Goal: Check status: Check status

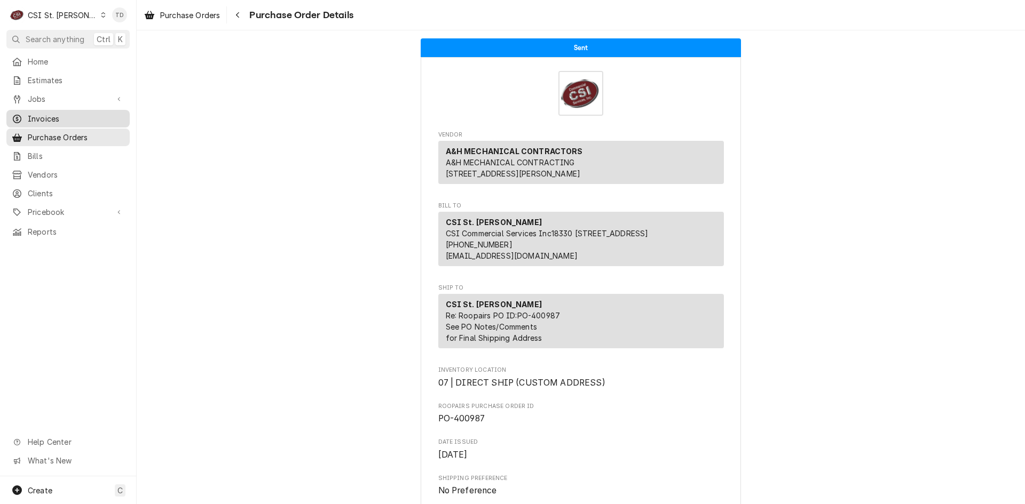
click at [69, 115] on span "Invoices" at bounding box center [76, 118] width 97 height 11
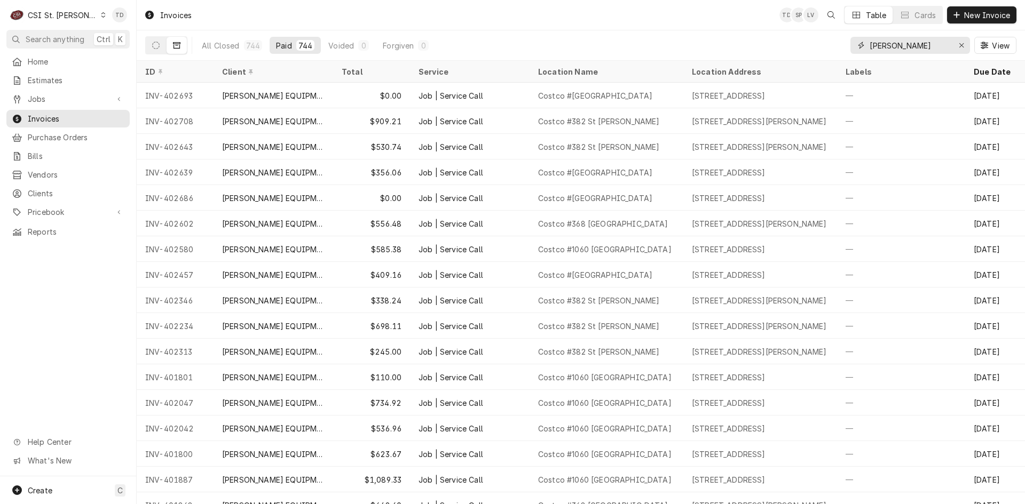
click at [889, 42] on input "hardt" at bounding box center [909, 45] width 80 height 17
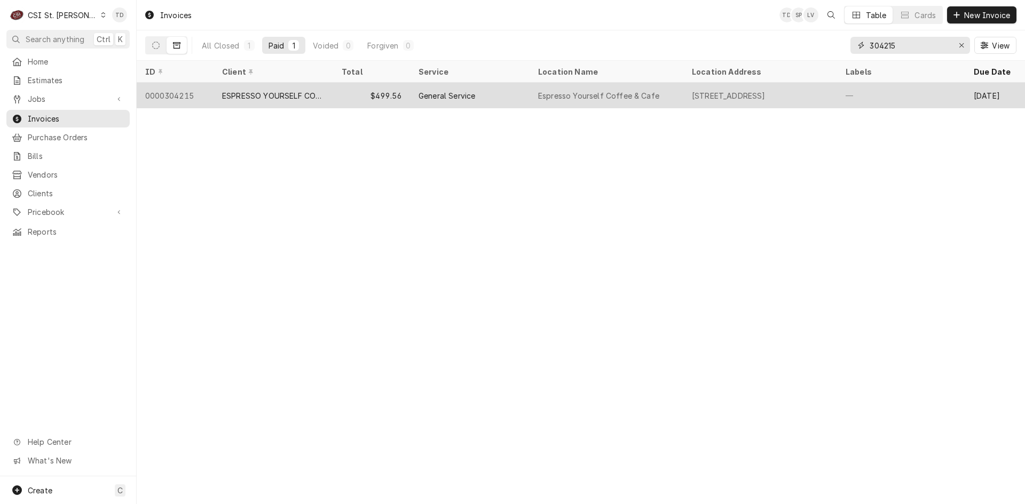
type input "304215"
click at [308, 97] on div "ESPRESSO YOURSELF COFFEE & CAFE" at bounding box center [273, 95] width 102 height 11
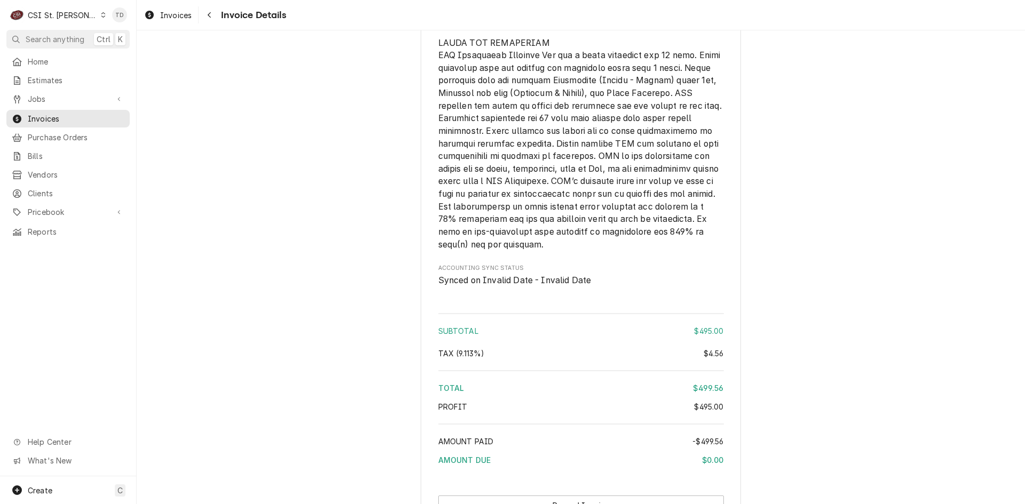
scroll to position [1870, 0]
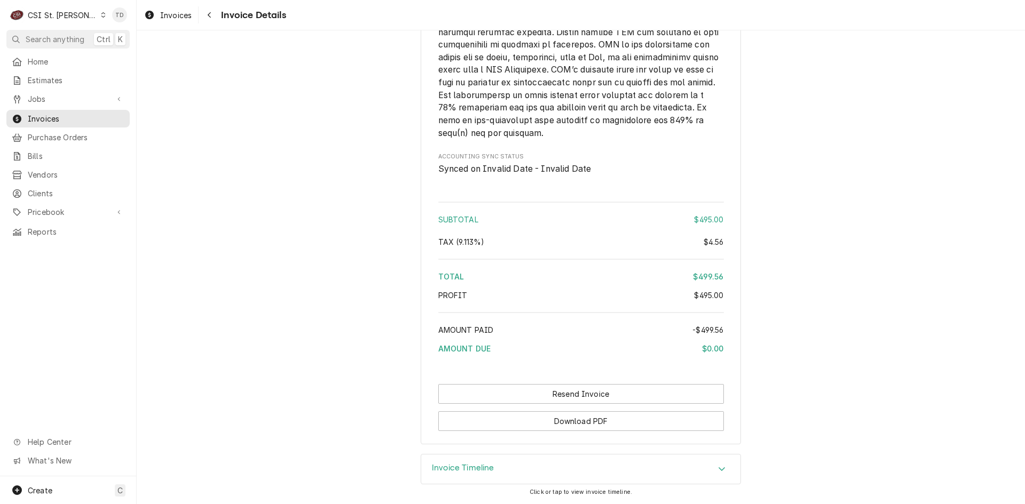
click at [512, 468] on div "Invoice Timeline" at bounding box center [580, 470] width 319 height 30
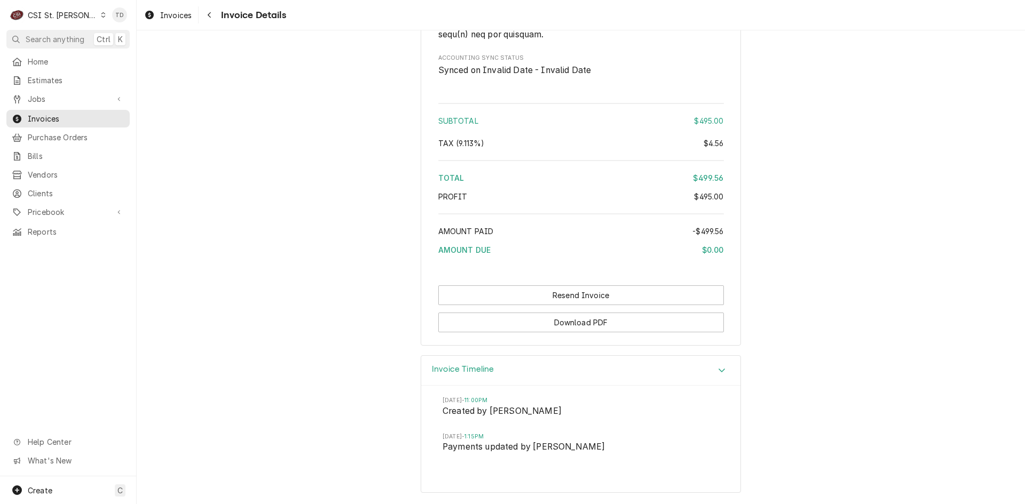
scroll to position [1969, 0]
